Goal: Manage account settings: Manage account settings

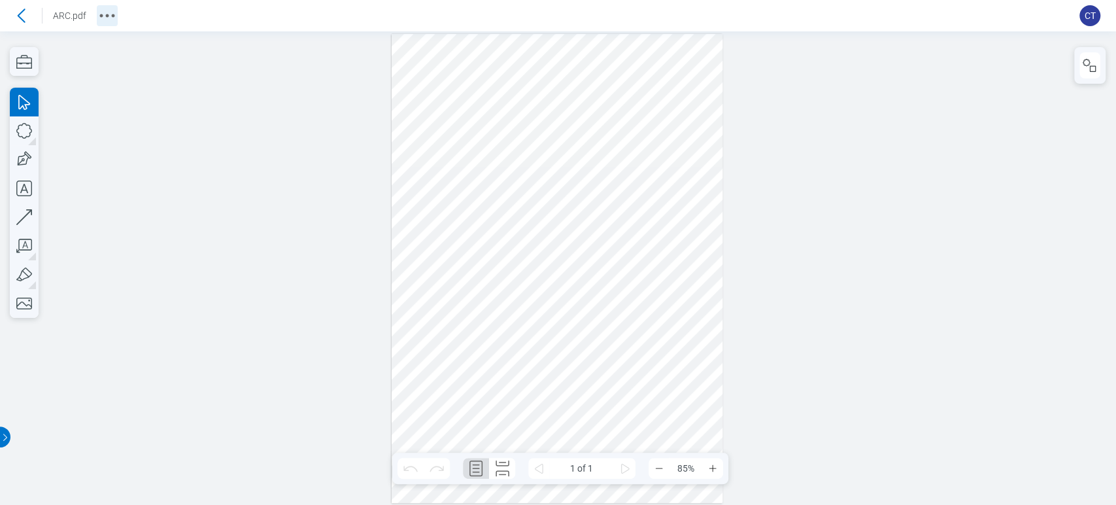
click at [99, 16] on circle "More actions" at bounding box center [100, 15] width 3 height 3
click at [1096, 64] on icon "button" at bounding box center [1090, 66] width 16 height 16
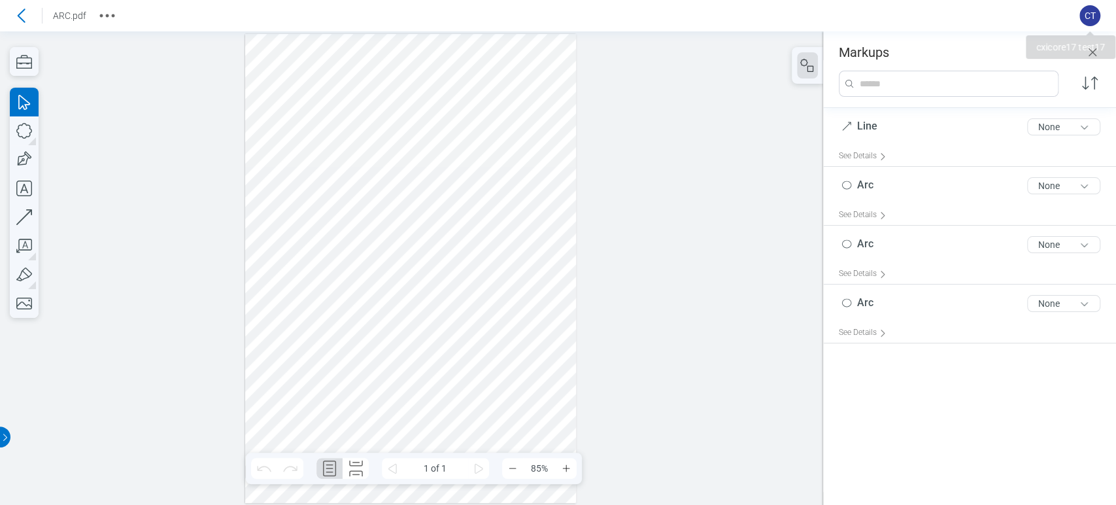
click at [1094, 10] on span "CT" at bounding box center [1089, 15] width 21 height 21
click at [28, 18] on icon at bounding box center [20, 15] width 21 height 21
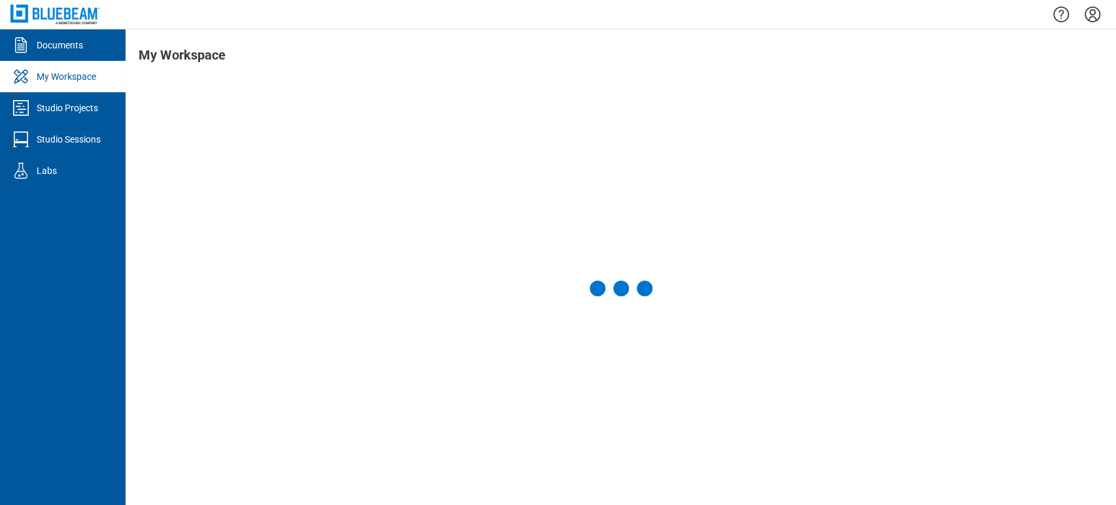
click at [1100, 20] on icon "Settings" at bounding box center [1092, 14] width 21 height 21
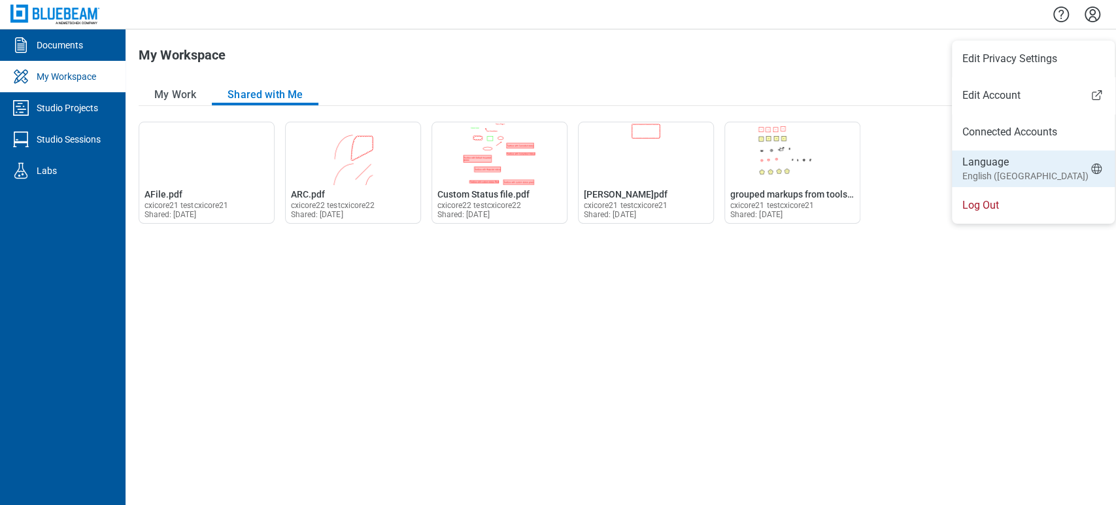
click at [1009, 169] on small "English ([GEOGRAPHIC_DATA])" at bounding box center [1025, 175] width 126 height 13
select select "*****"
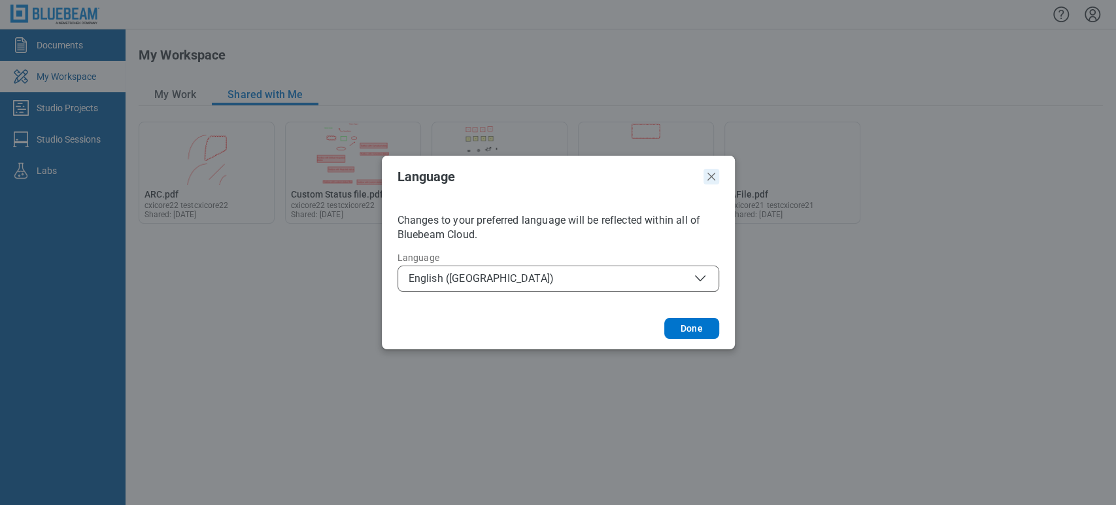
click at [707, 181] on icon "Close" at bounding box center [711, 177] width 16 height 16
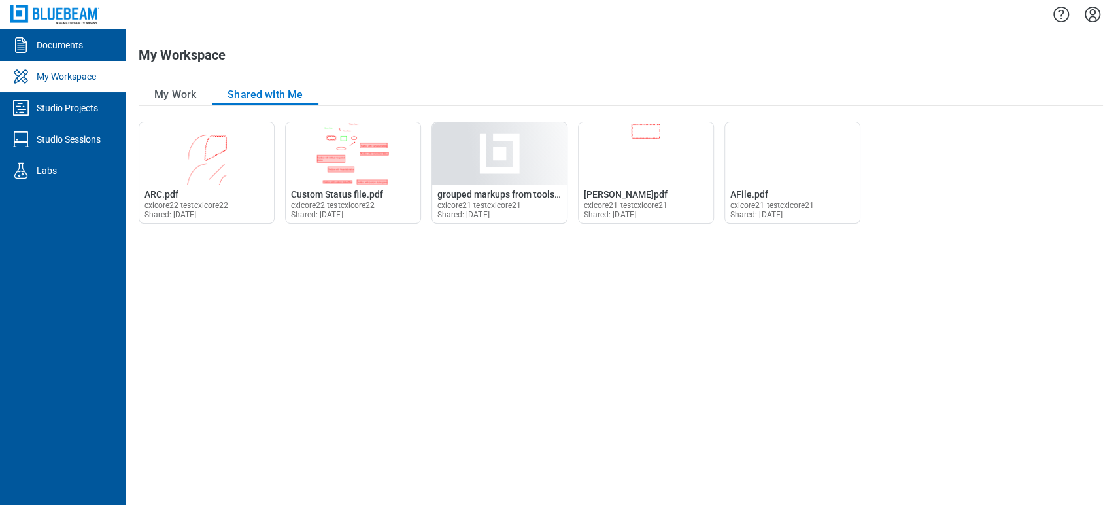
click at [1094, 16] on icon "Settings" at bounding box center [1092, 14] width 21 height 21
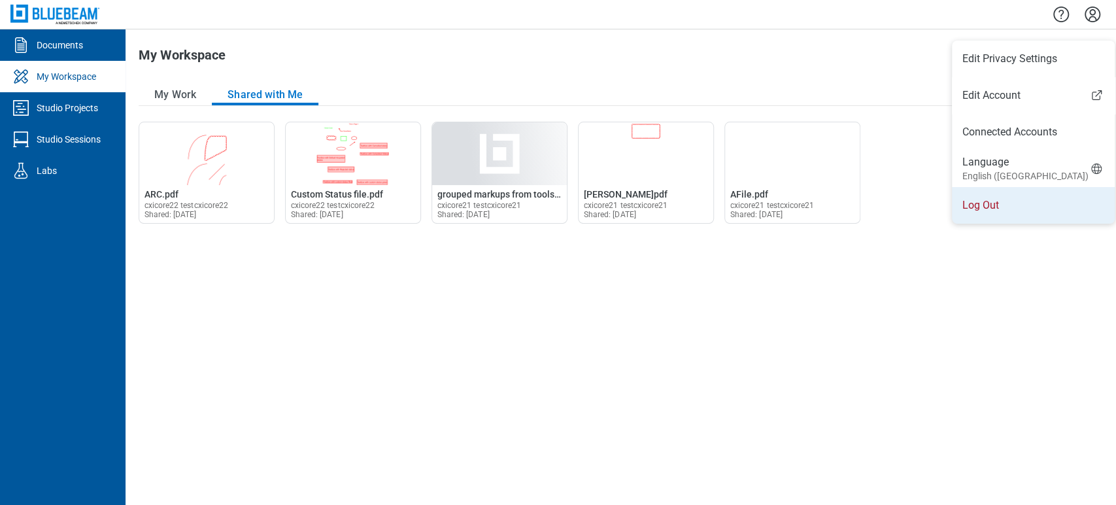
click at [978, 187] on li "Log Out" at bounding box center [1033, 205] width 163 height 37
